Goal: Information Seeking & Learning: Learn about a topic

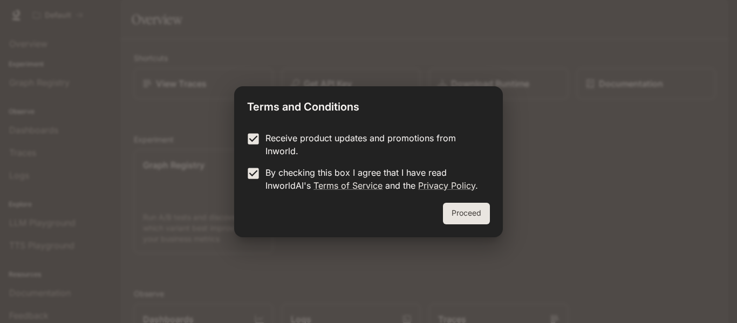
click at [455, 214] on button "Proceed" at bounding box center [466, 214] width 47 height 22
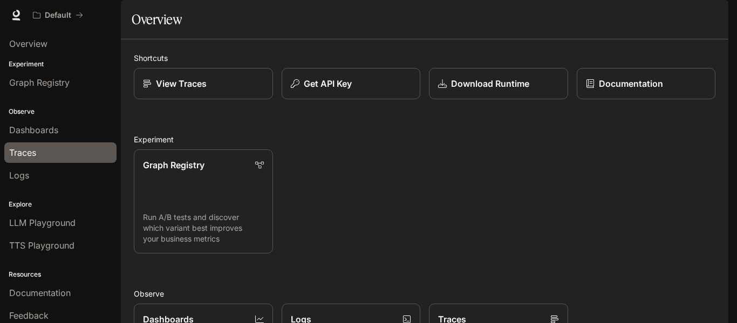
scroll to position [28, 0]
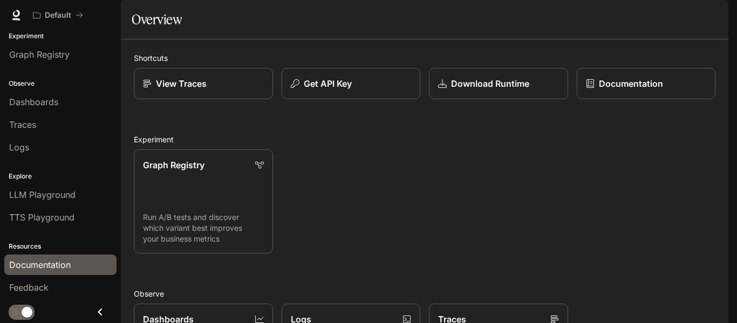
click at [46, 270] on span "Documentation" at bounding box center [39, 264] width 61 height 13
